Goal: Information Seeking & Learning: Learn about a topic

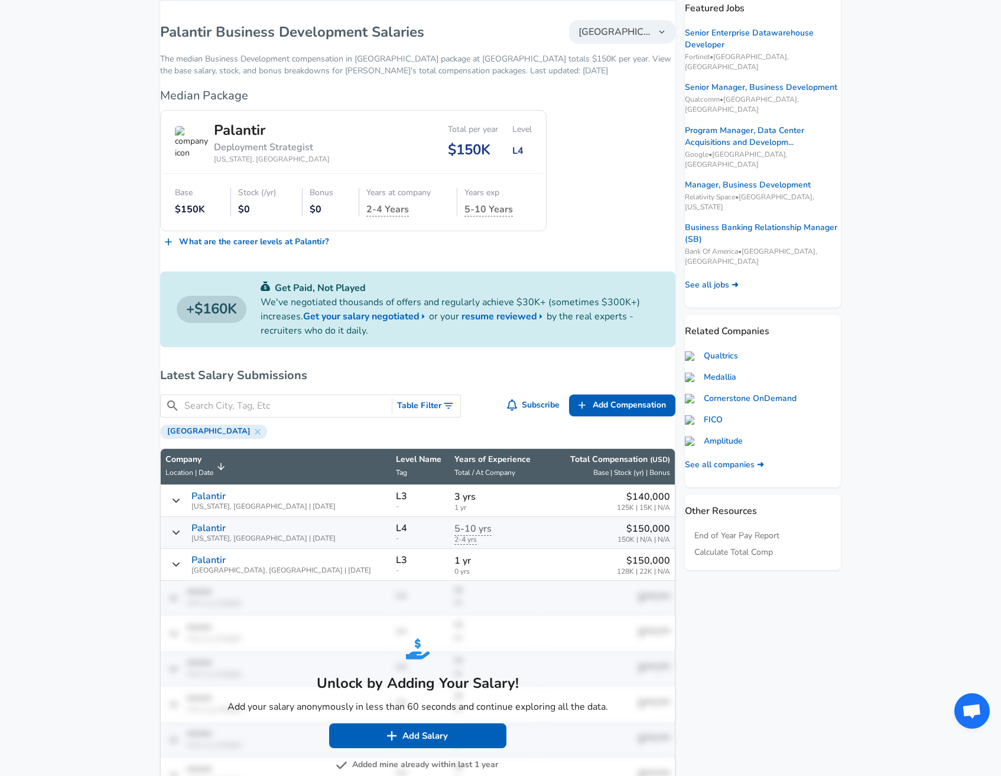
scroll to position [254, 0]
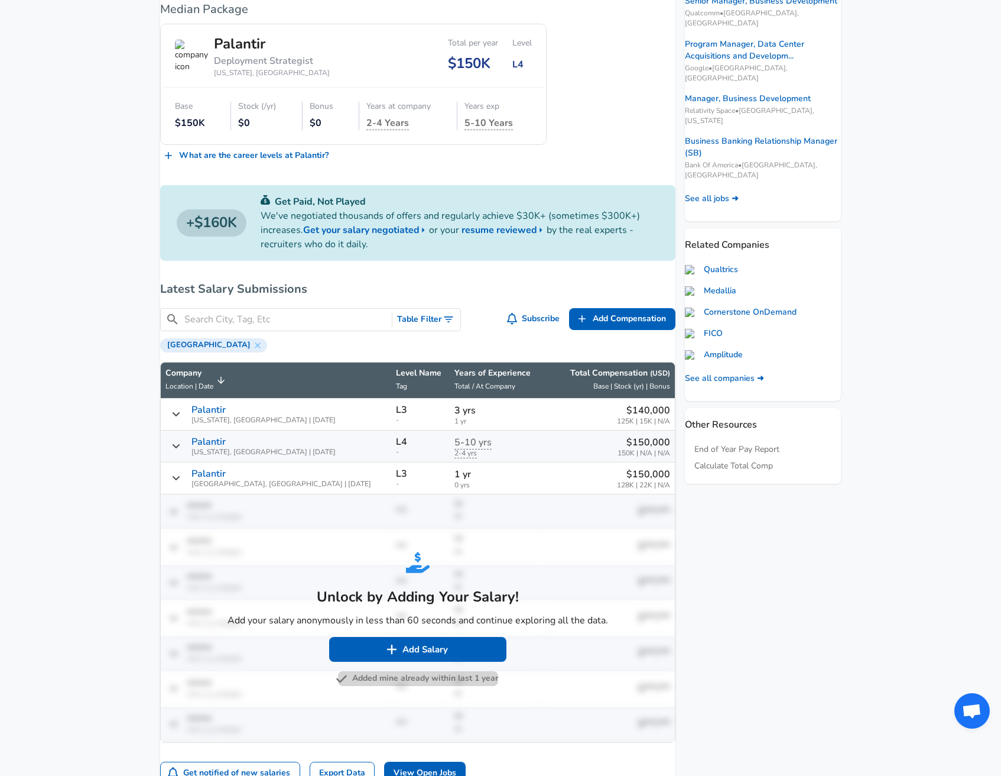
click at [421, 686] on button "Added mine already within last 1 year" at bounding box center [418, 678] width 160 height 15
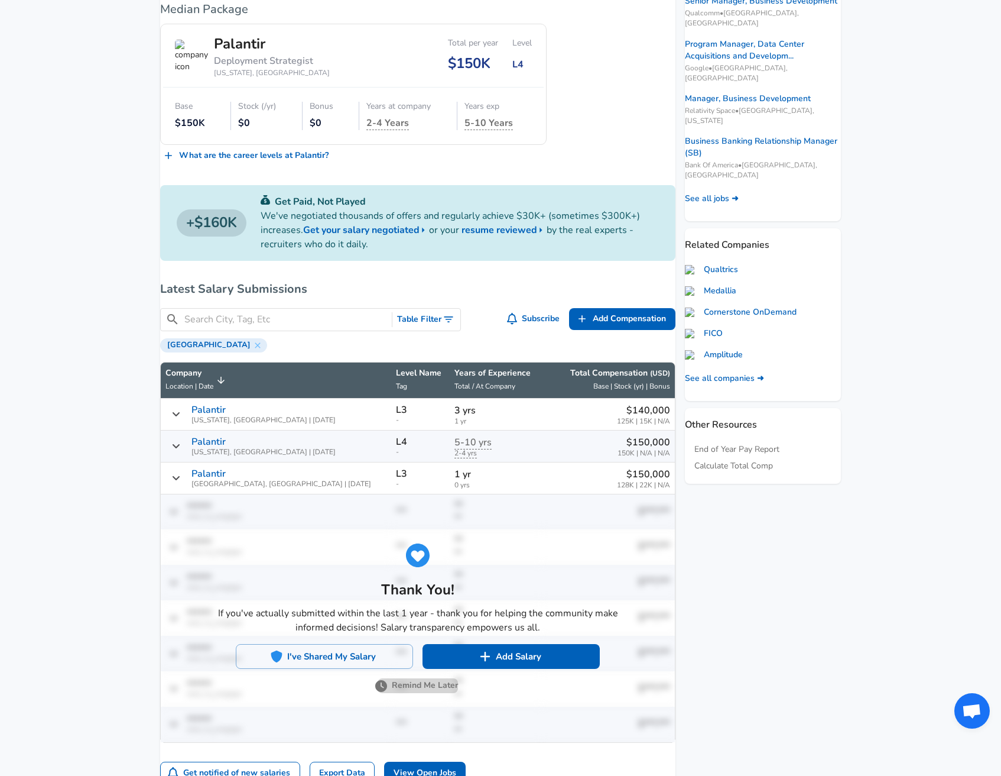
click at [407, 693] on button "Remind Me Later" at bounding box center [418, 685] width 80 height 15
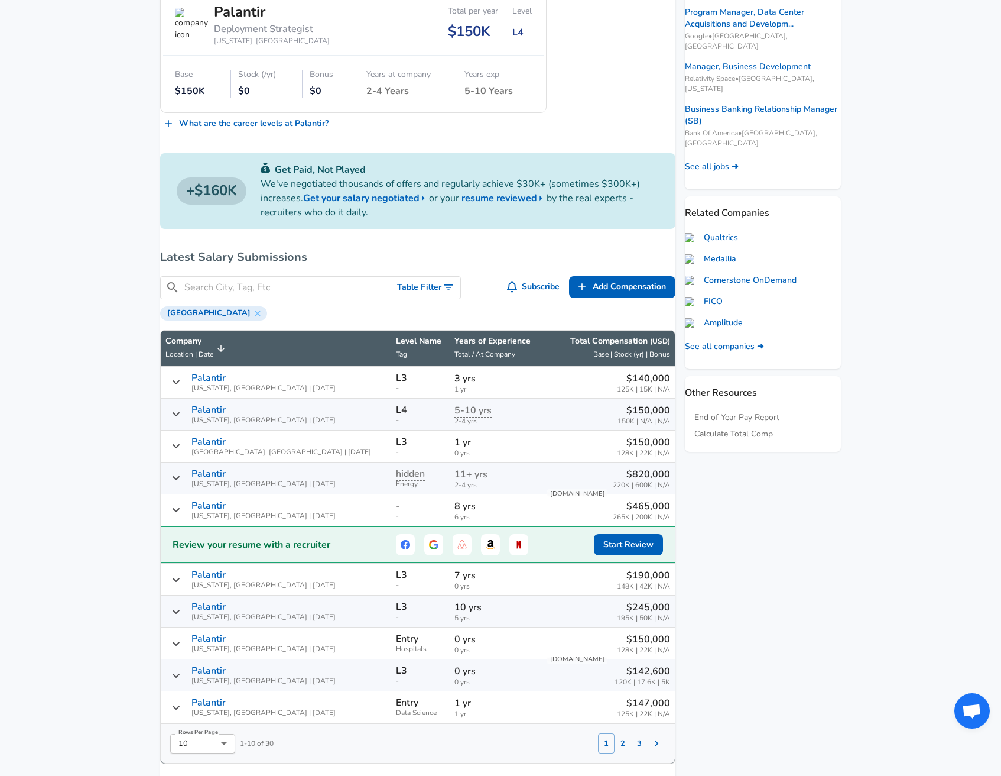
scroll to position [386, 0]
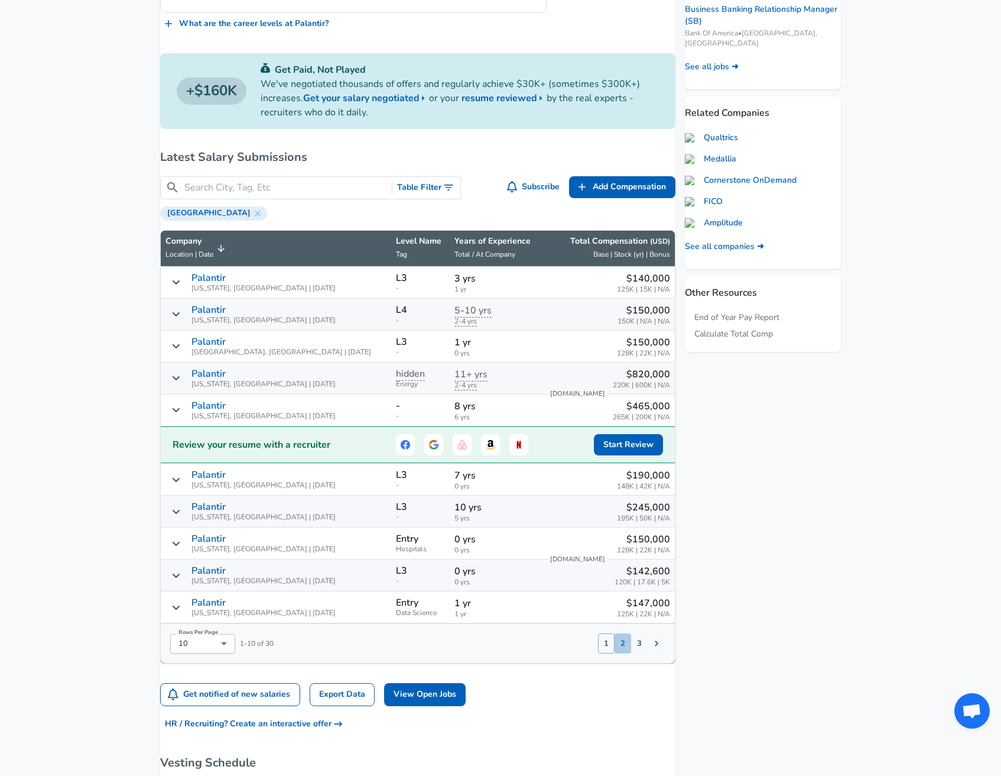
click at [615, 653] on button "2" at bounding box center [623, 643] width 17 height 20
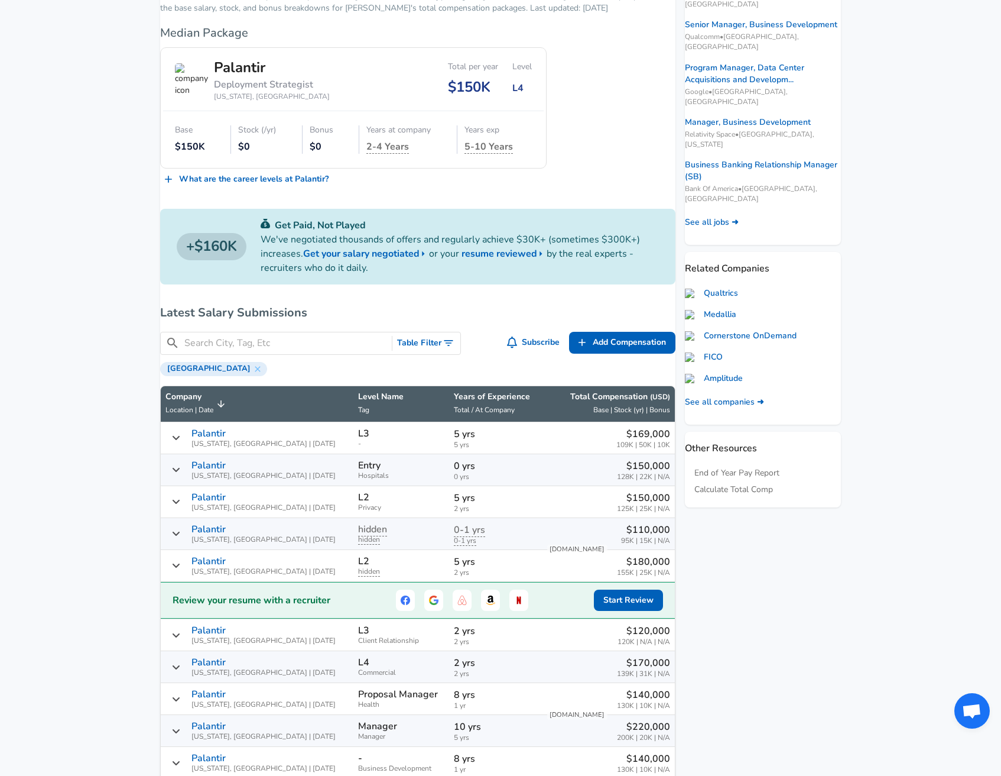
scroll to position [539, 0]
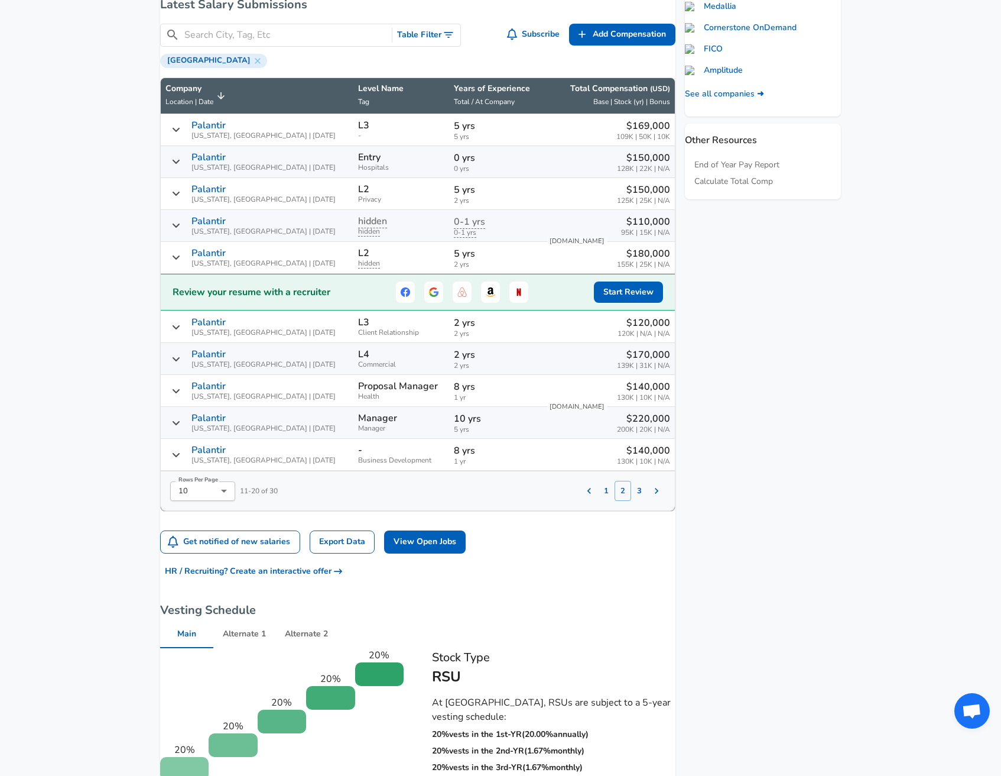
click at [226, 359] on p "Palantir" at bounding box center [209, 354] width 34 height 11
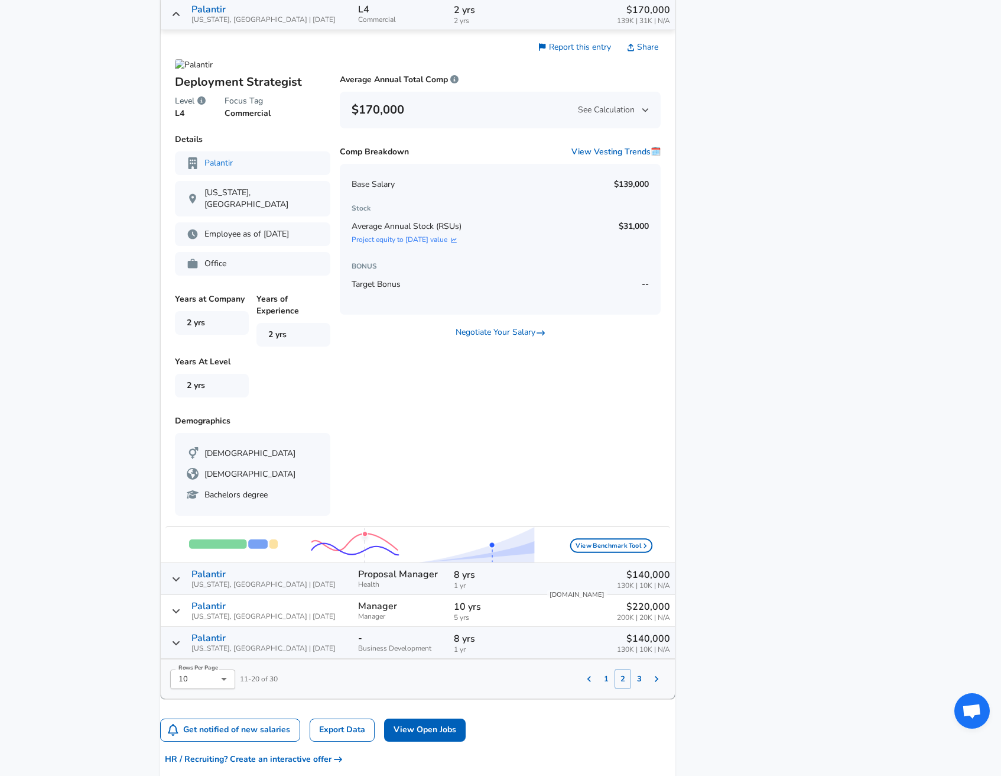
scroll to position [637, 0]
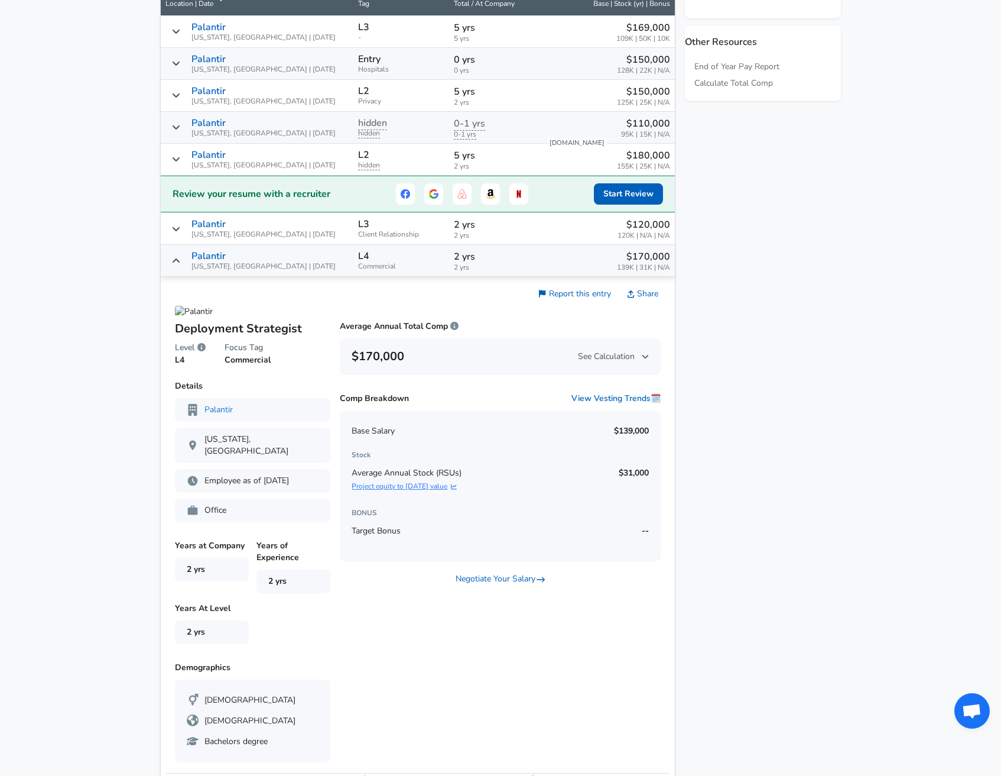
click at [439, 491] on link "Project equity to [DATE] value" at bounding box center [407, 486] width 110 height 10
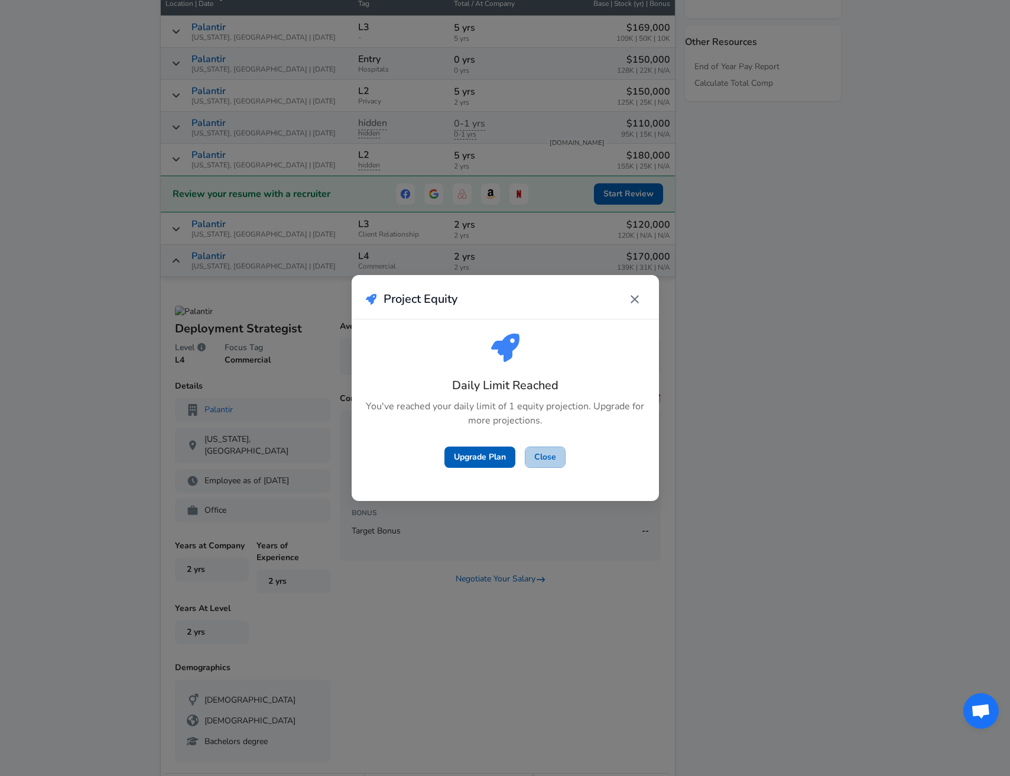
click at [539, 462] on button "Close" at bounding box center [545, 457] width 41 height 22
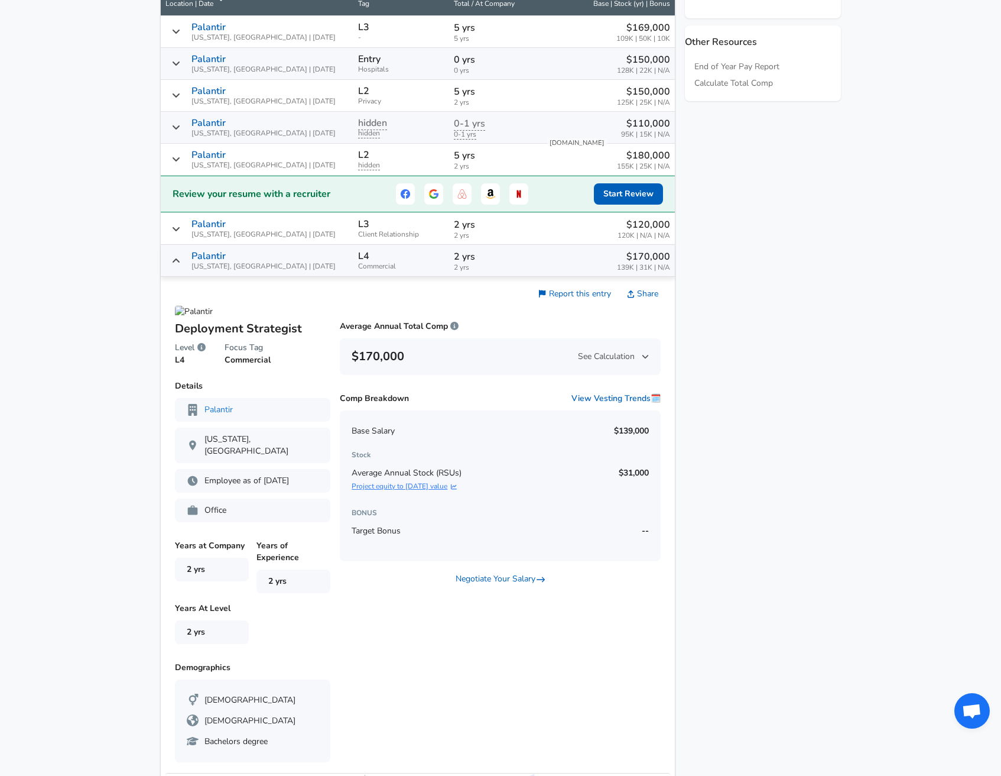
click at [417, 491] on link "Project equity to [DATE] value" at bounding box center [407, 486] width 110 height 10
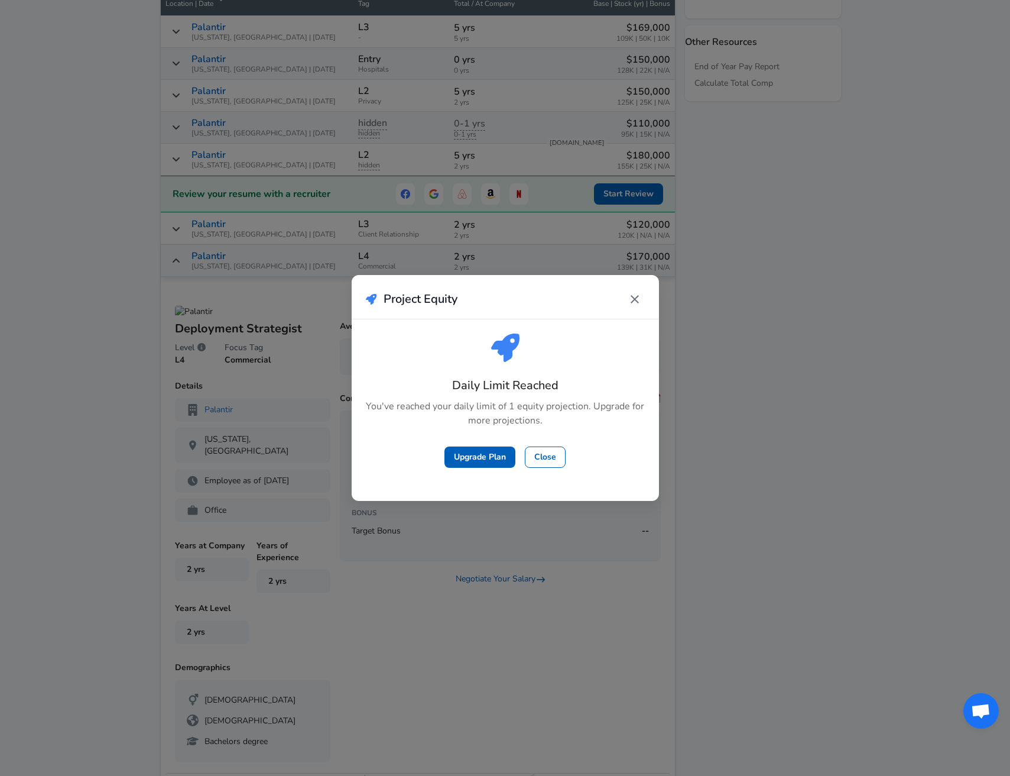
click at [537, 464] on button "Close" at bounding box center [545, 457] width 41 height 22
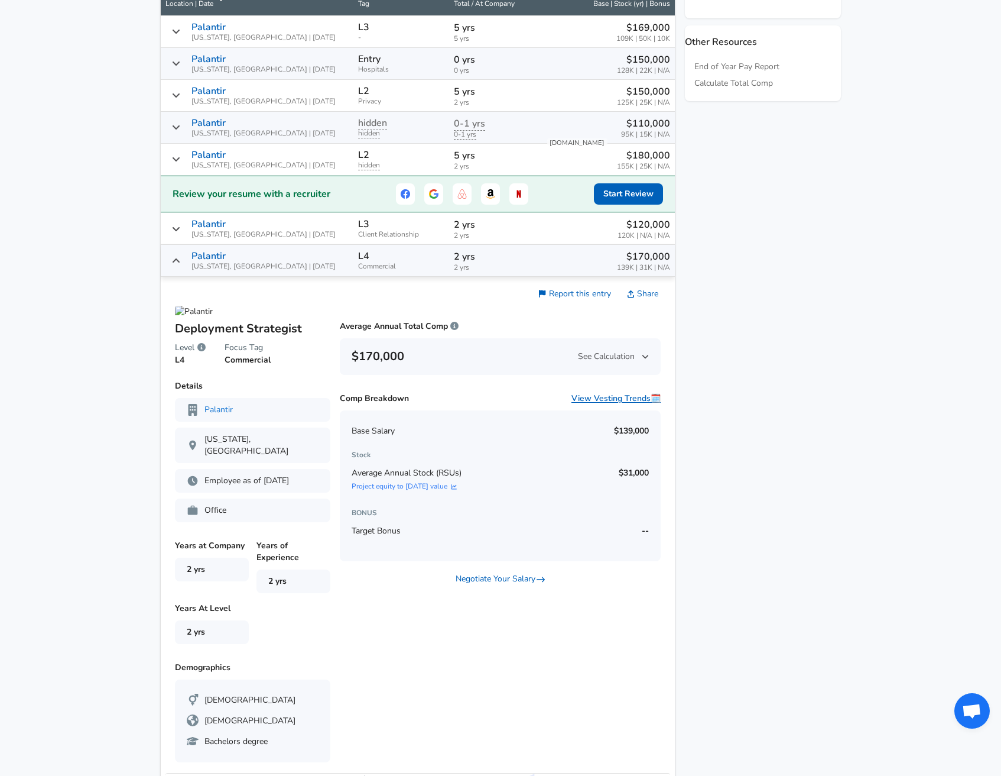
click at [611, 404] on button "View Vesting Trends 🗓️" at bounding box center [616, 399] width 89 height 12
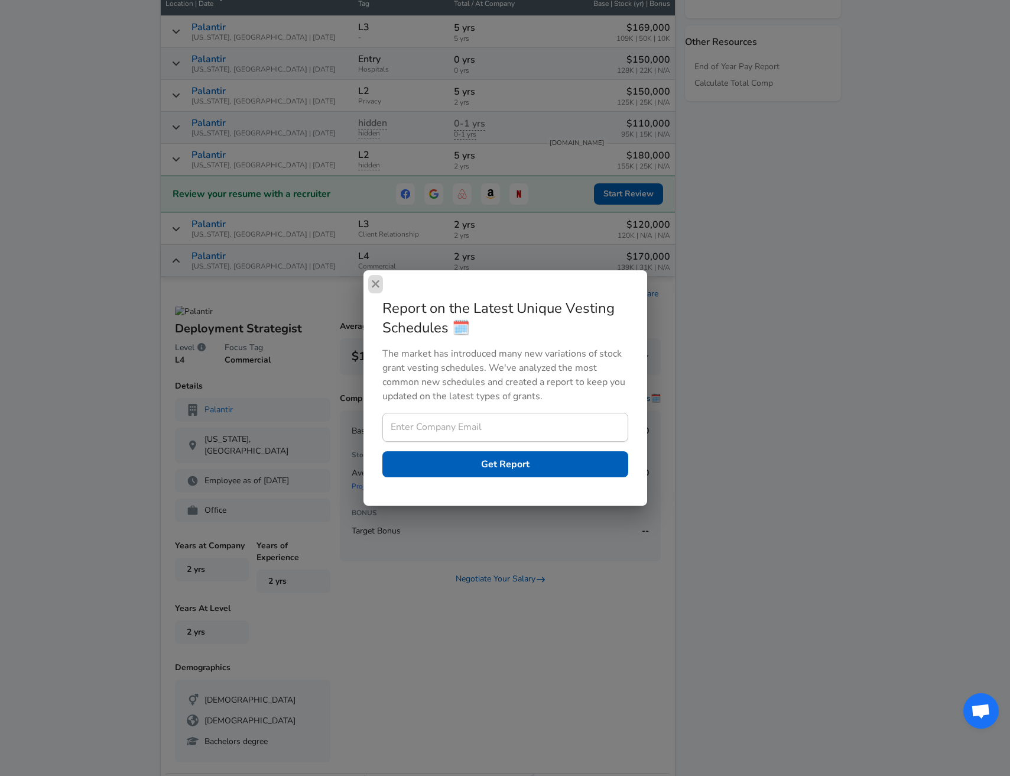
click at [377, 293] on button "button" at bounding box center [375, 284] width 15 height 18
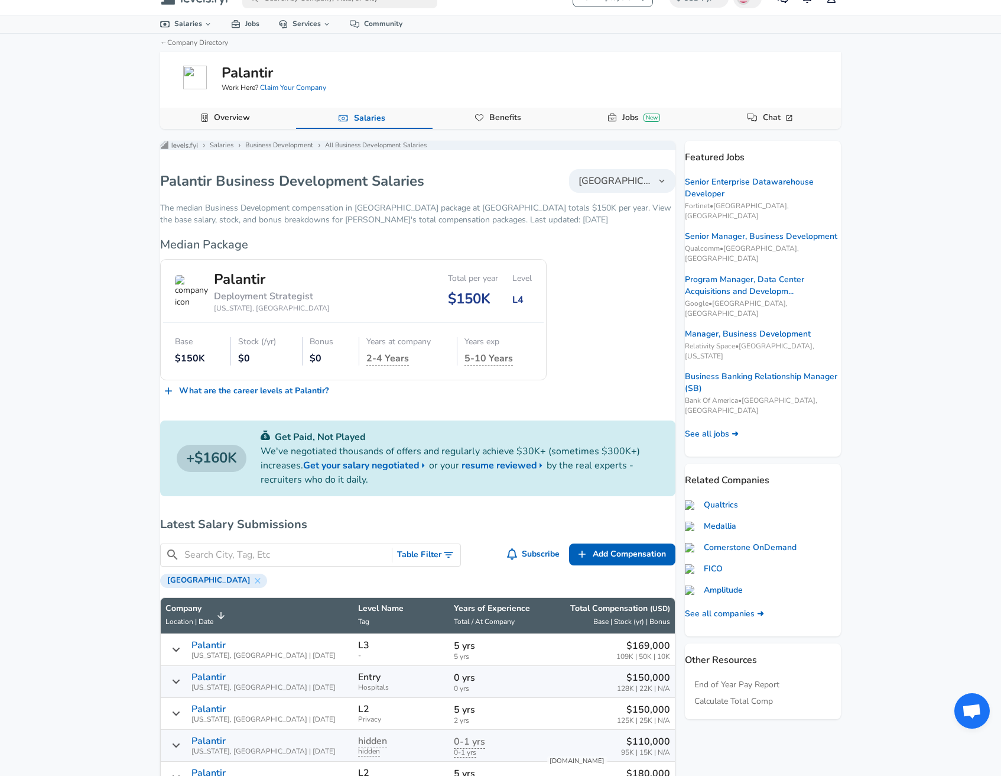
scroll to position [0, 0]
